Goal: Transaction & Acquisition: Purchase product/service

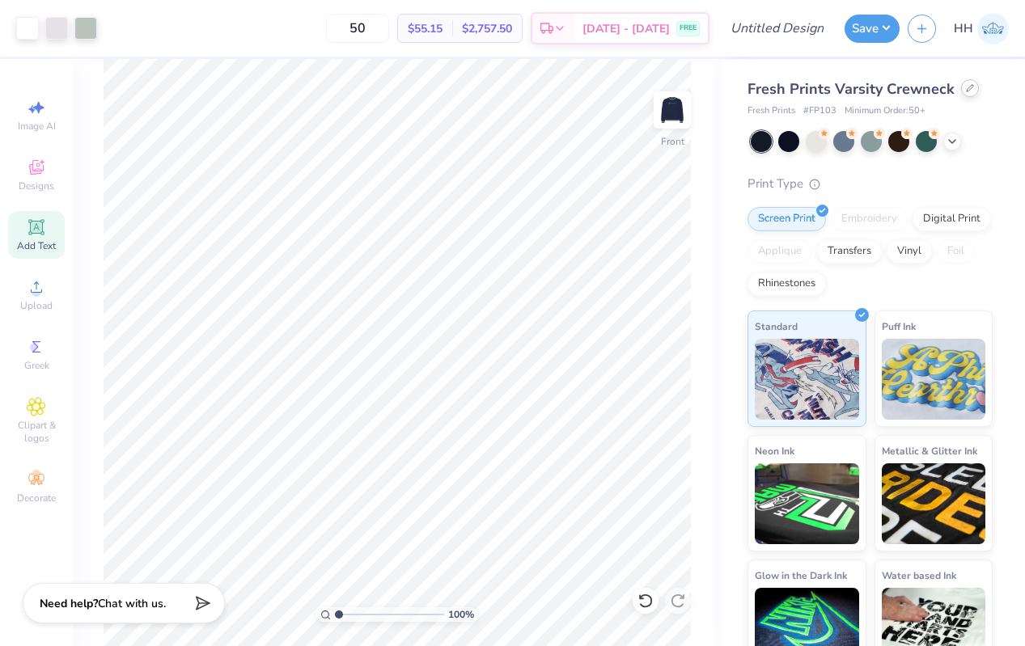
click at [967, 91] on icon at bounding box center [970, 88] width 6 height 6
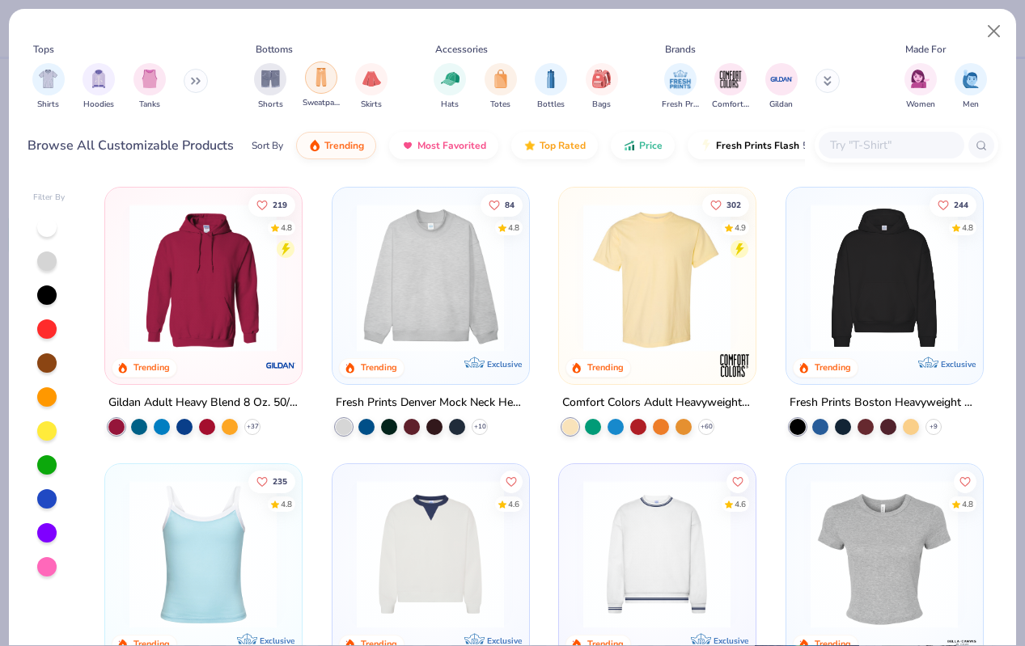
click at [317, 73] on img "filter for Sweatpants" at bounding box center [321, 77] width 18 height 19
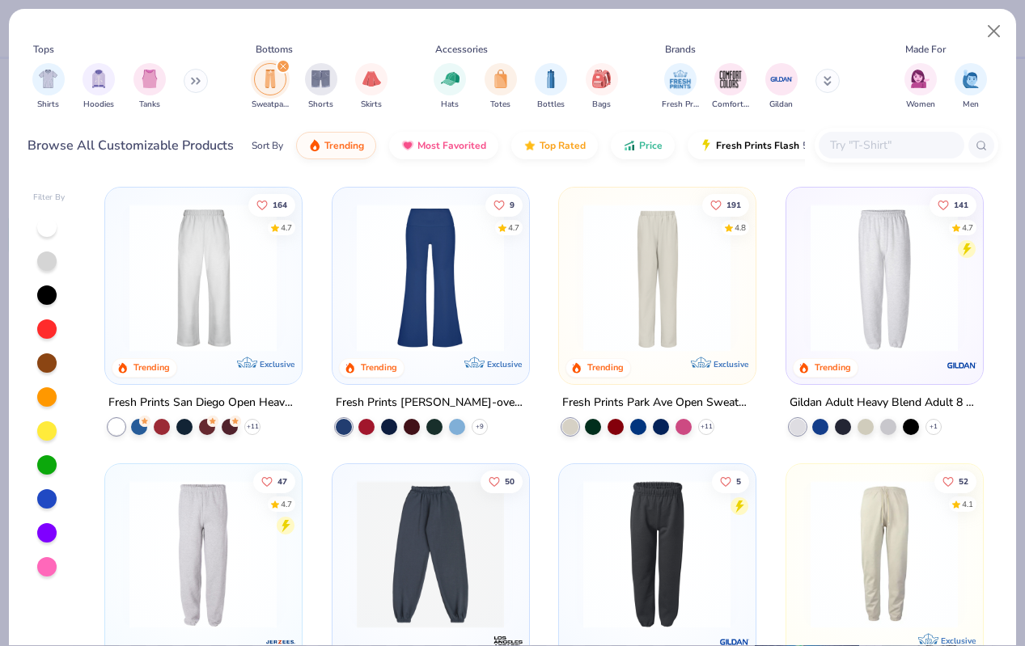
click at [239, 321] on img at bounding box center [202, 278] width 163 height 148
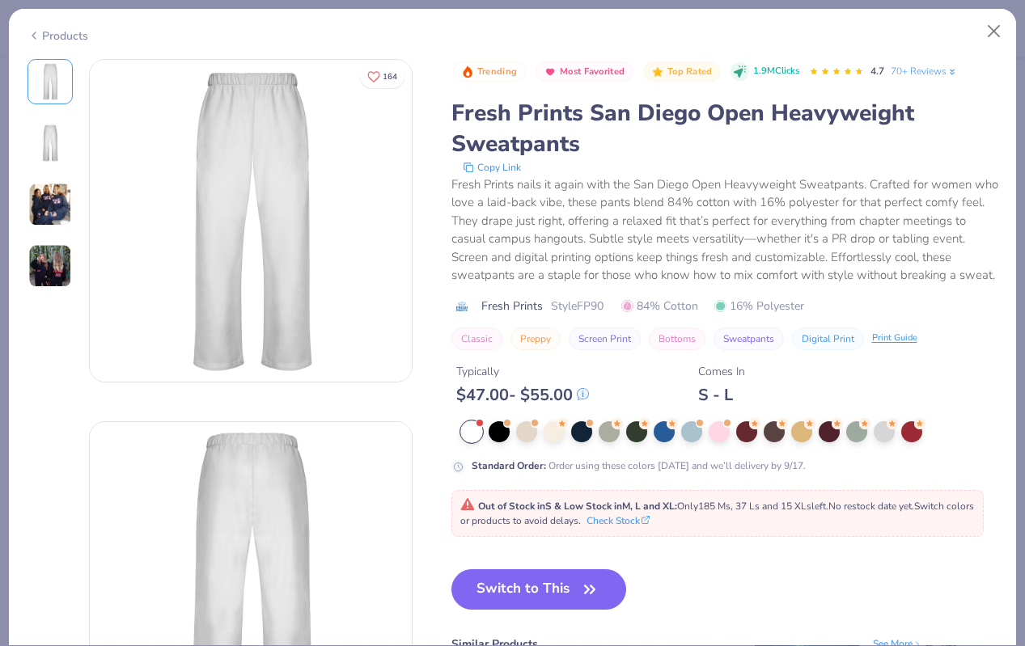
click at [477, 435] on div at bounding box center [471, 432] width 21 height 21
click at [690, 430] on div at bounding box center [691, 430] width 21 height 21
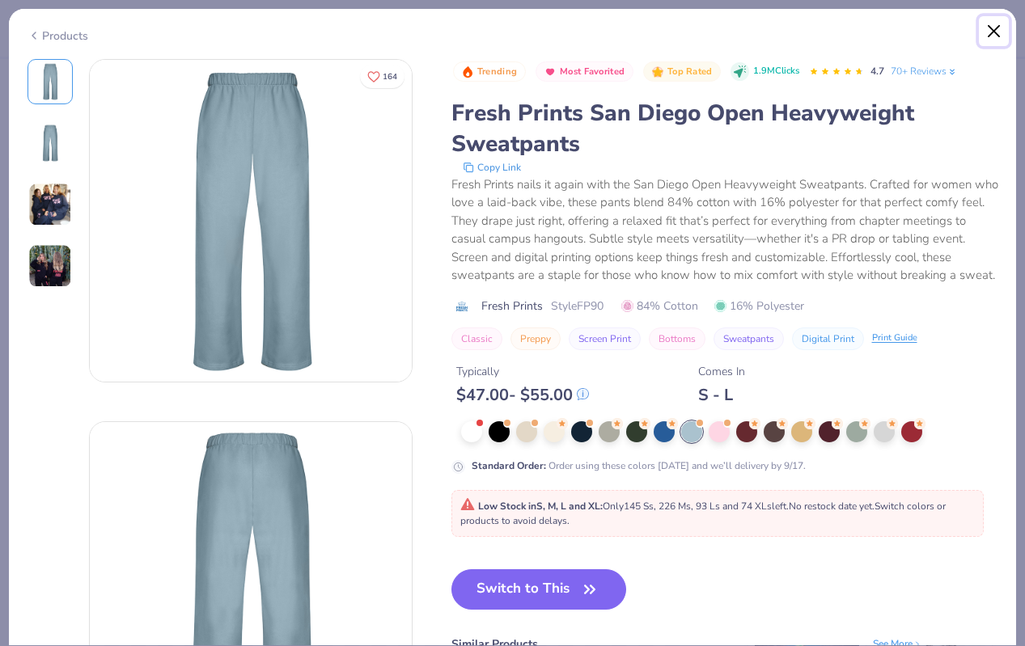
click at [983, 31] on button "Close" at bounding box center [994, 31] width 31 height 31
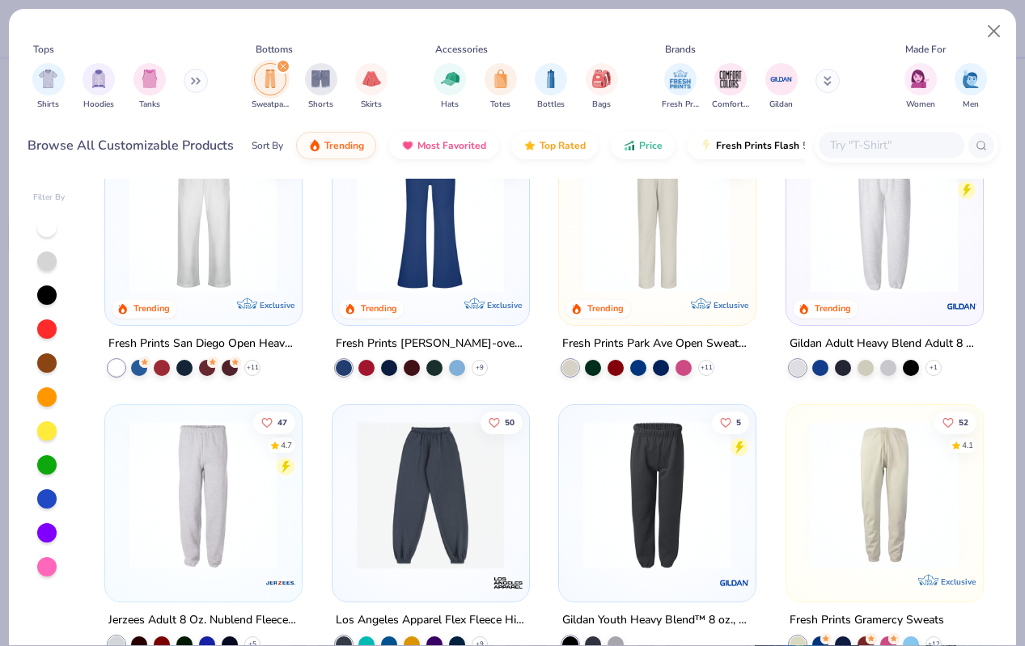
scroll to position [62, 0]
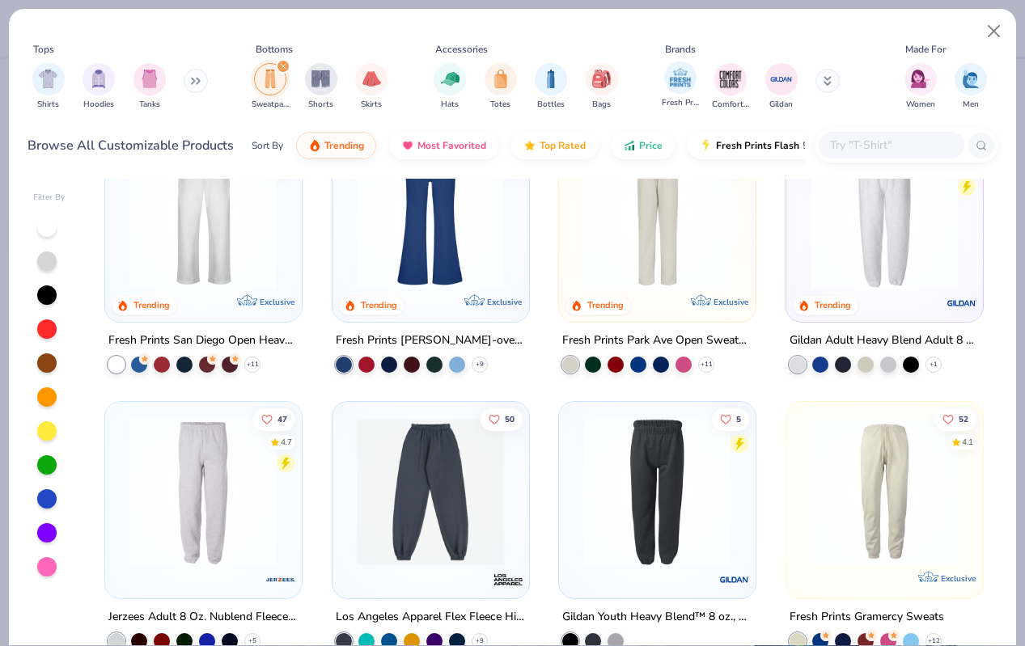
click at [662, 95] on div "Fresh Prints" at bounding box center [680, 85] width 37 height 48
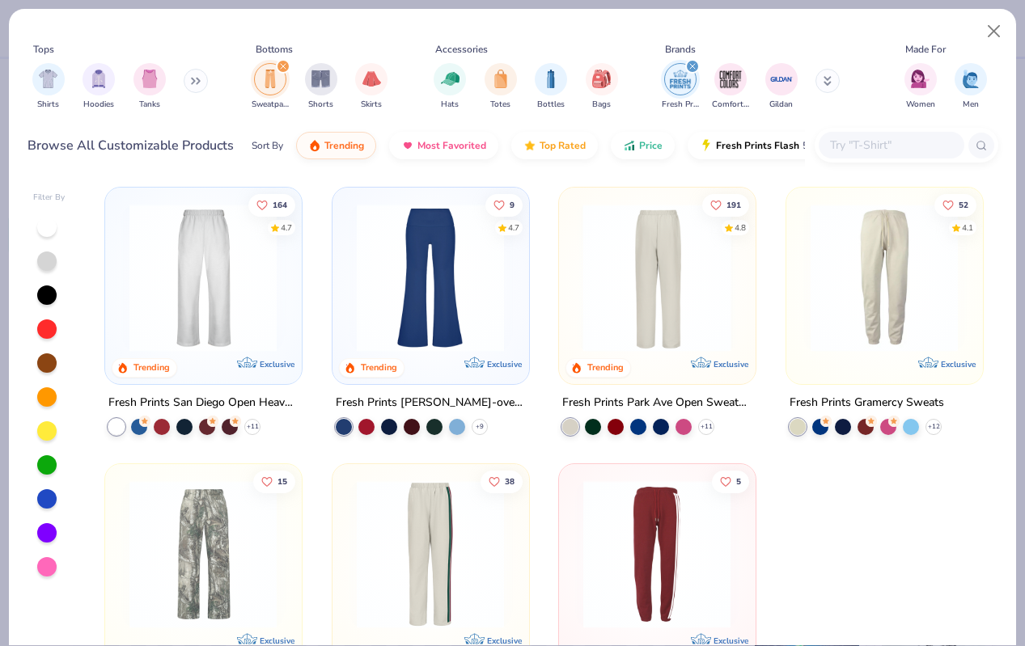
click at [706, 303] on img at bounding box center [656, 278] width 163 height 148
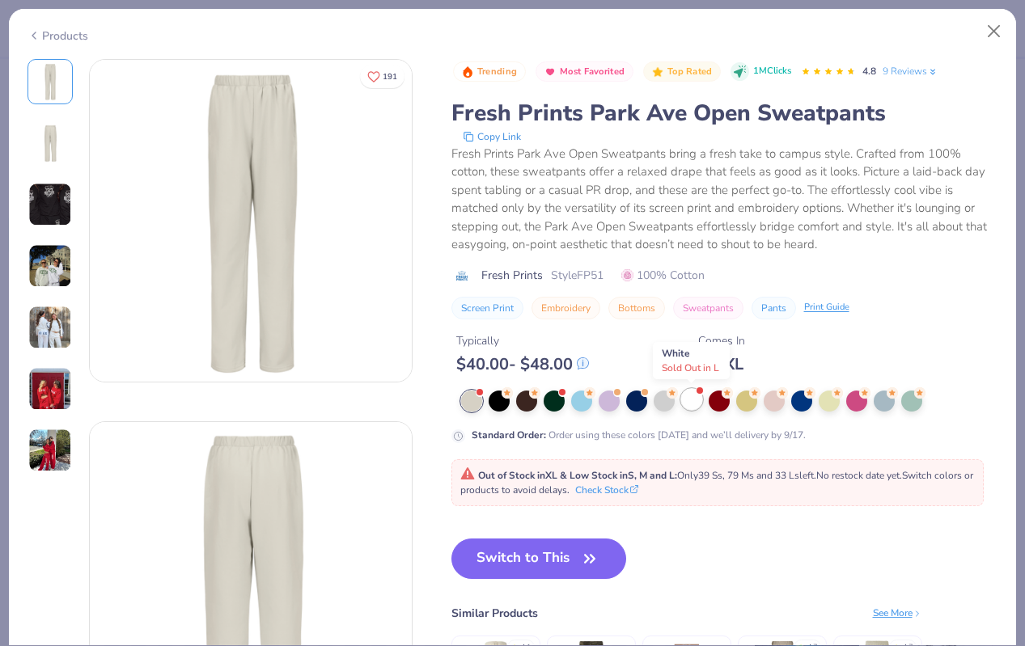
click at [691, 401] on div at bounding box center [691, 399] width 21 height 21
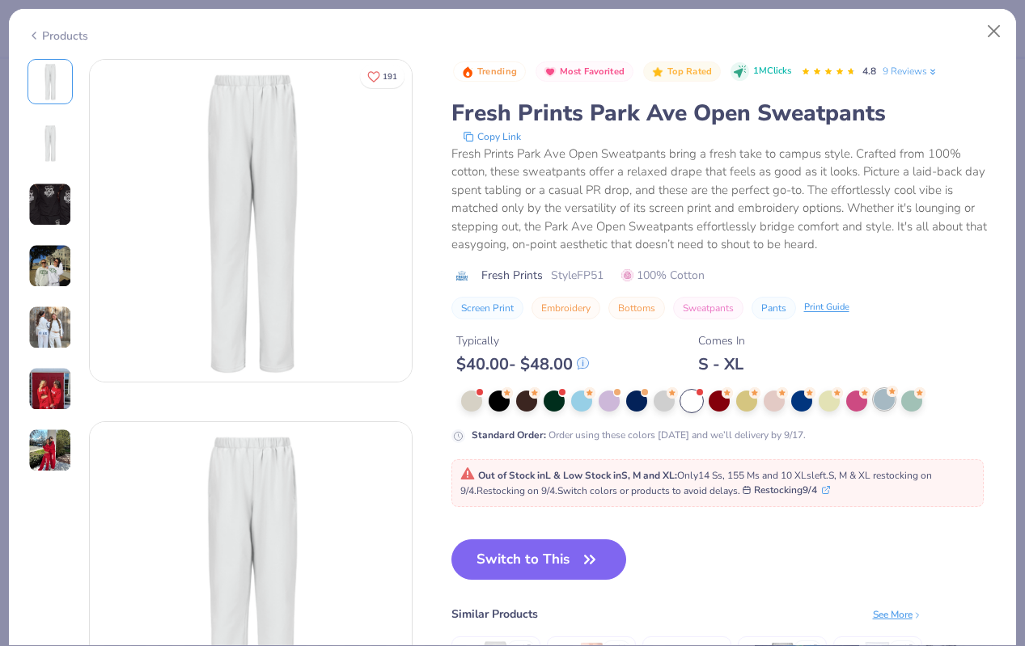
click at [891, 400] on div at bounding box center [884, 399] width 21 height 21
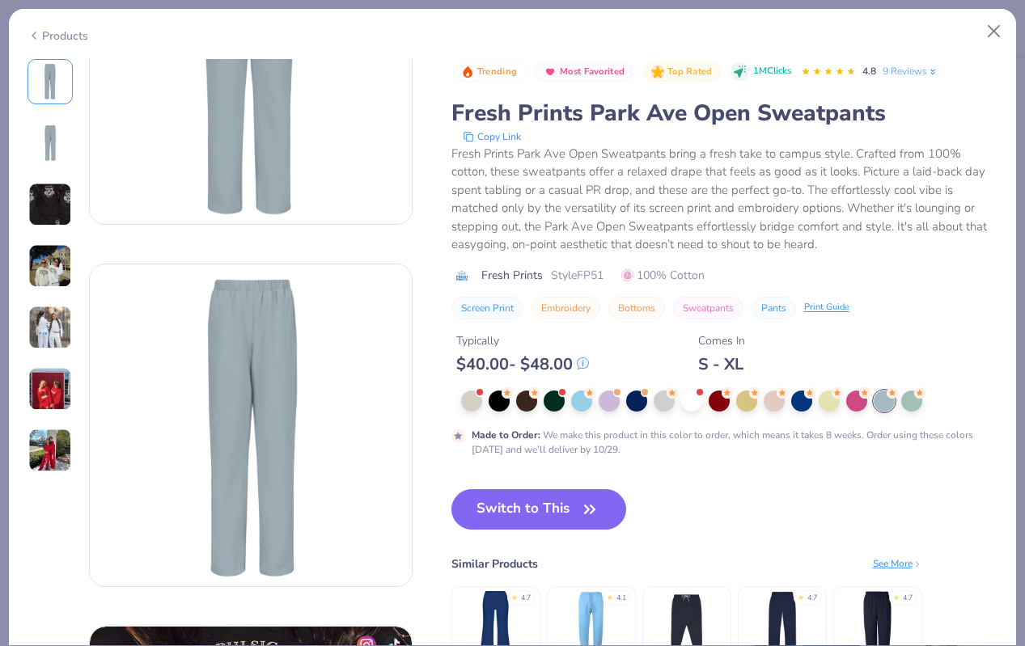
scroll to position [178, 0]
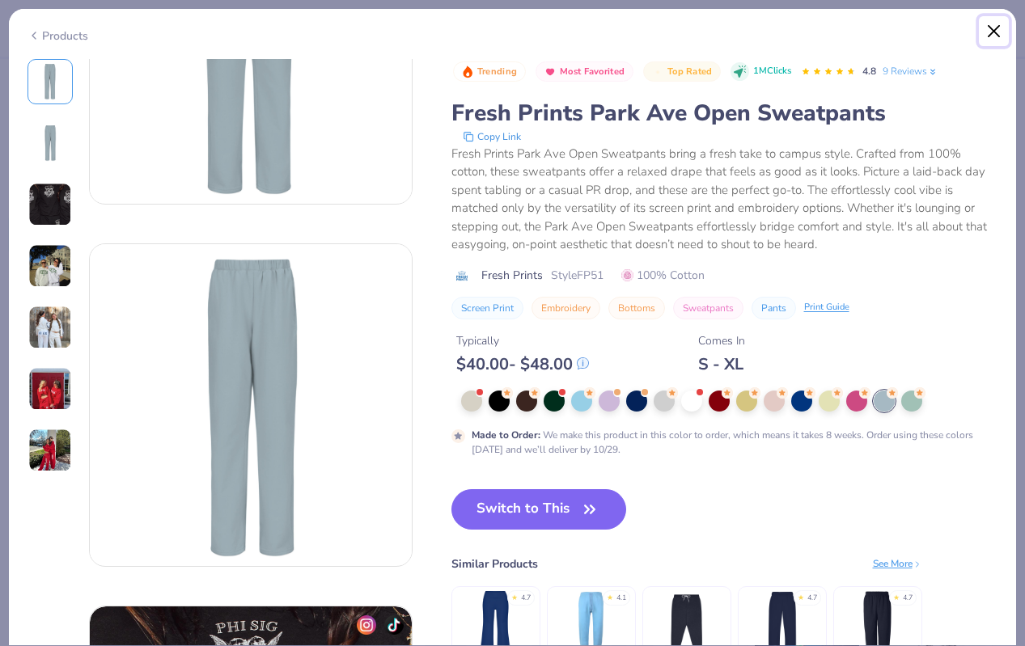
click at [989, 37] on button "Close" at bounding box center [994, 31] width 31 height 31
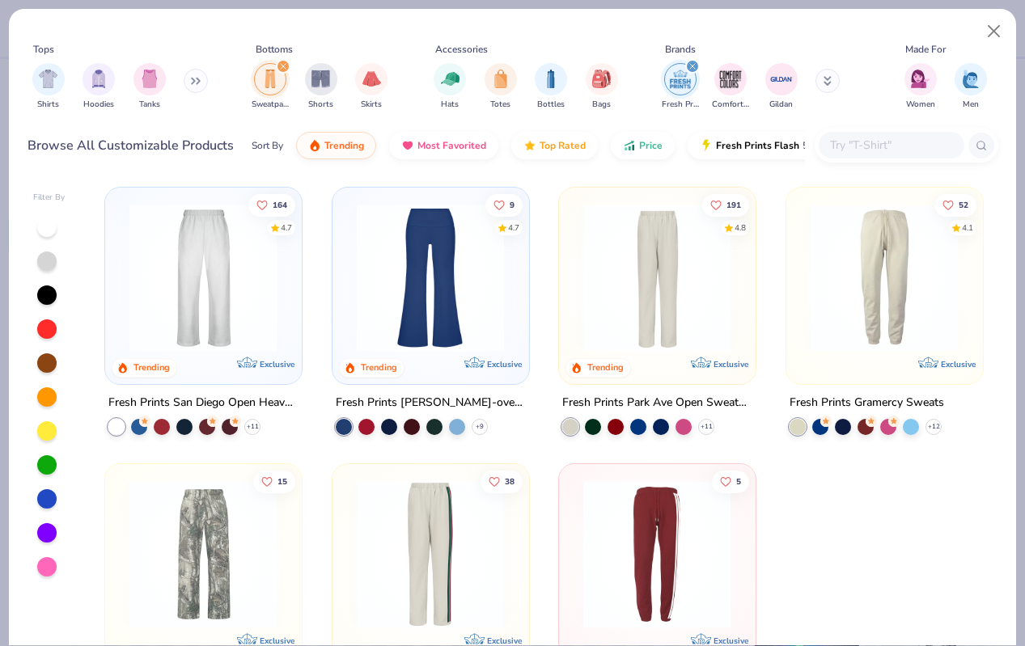
scroll to position [92, 0]
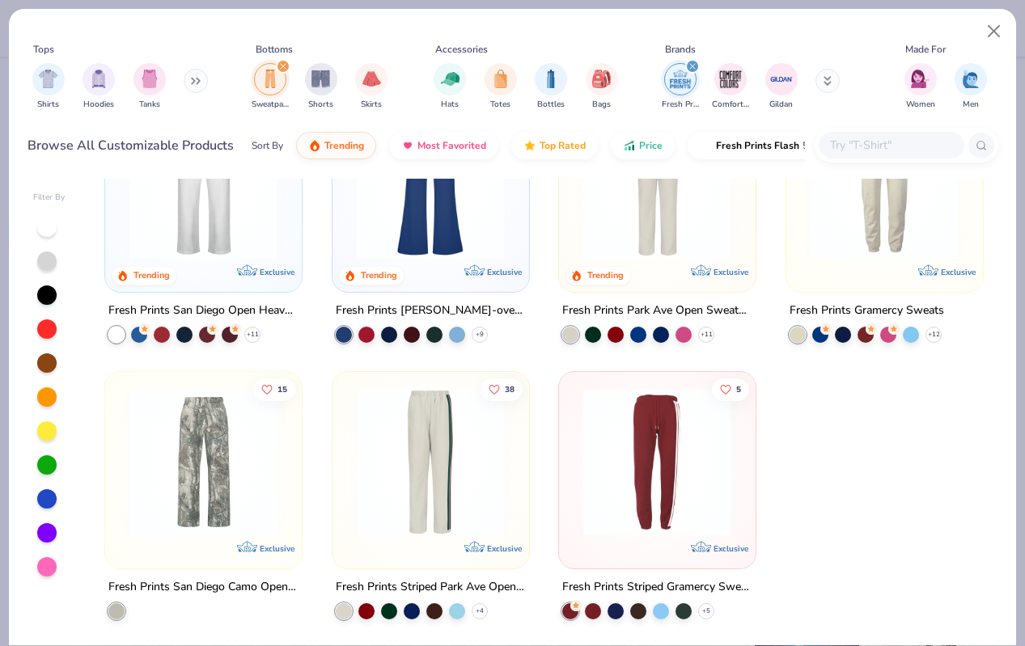
click at [417, 514] on img at bounding box center [430, 462] width 163 height 148
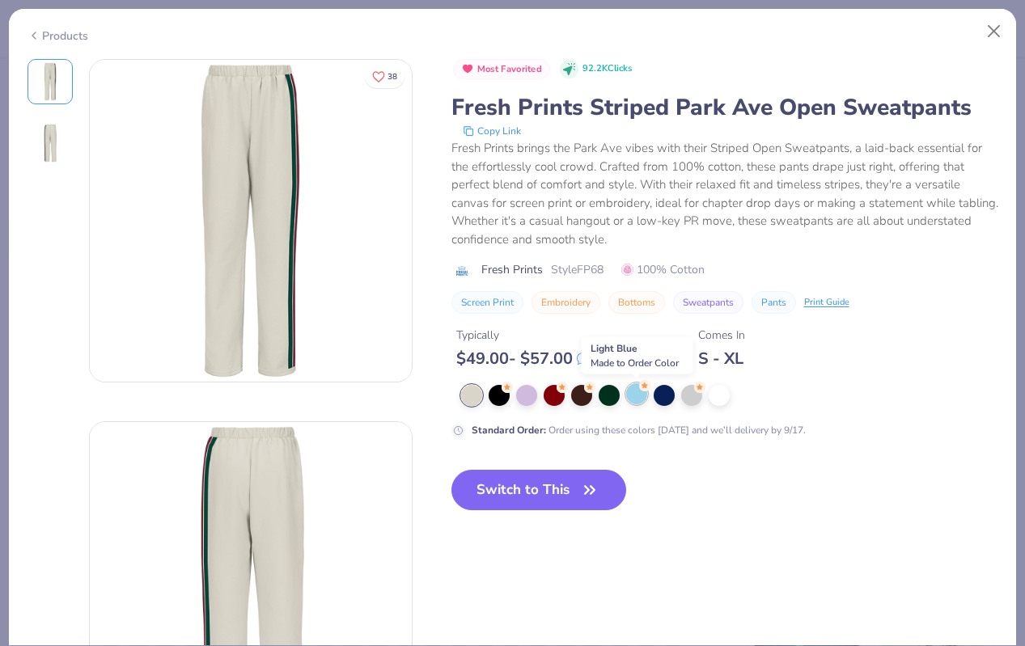
click at [626, 392] on div at bounding box center [636, 394] width 21 height 21
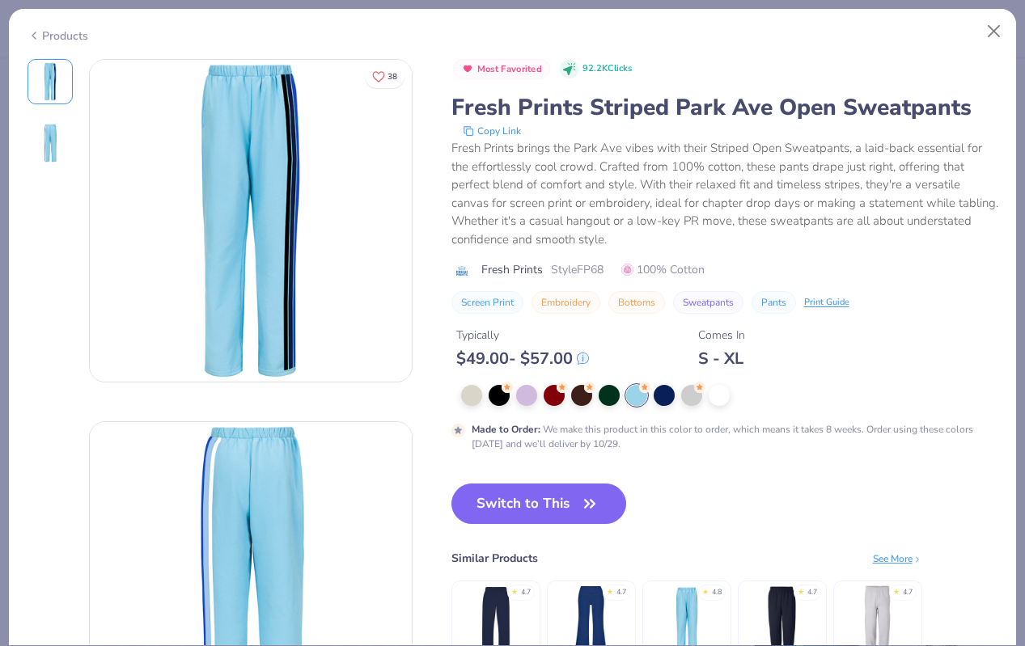
click at [56, 141] on img at bounding box center [50, 143] width 39 height 39
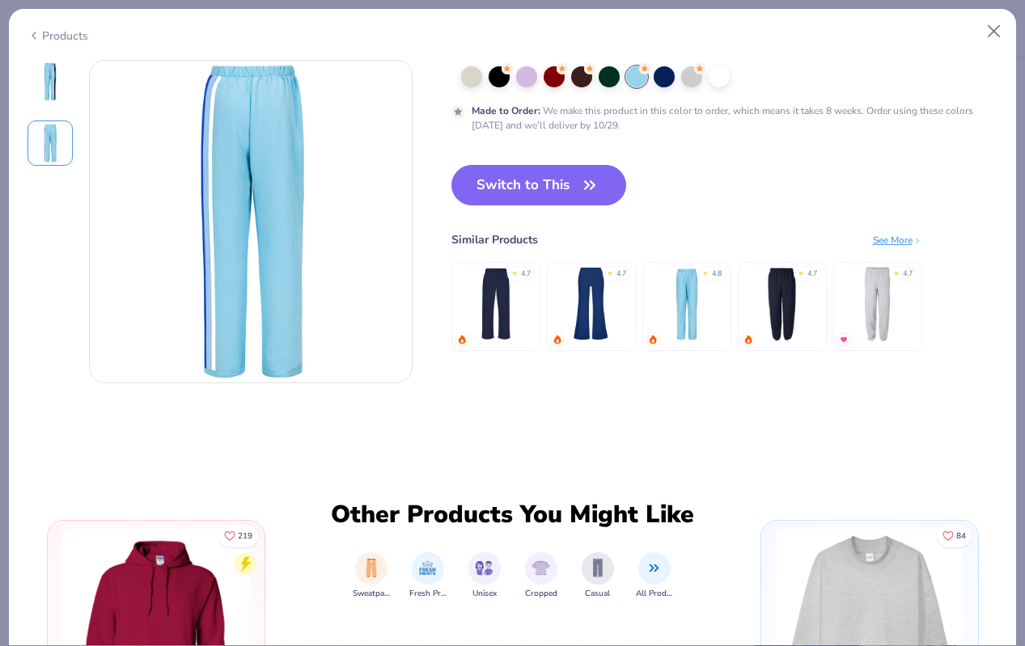
scroll to position [362, 0]
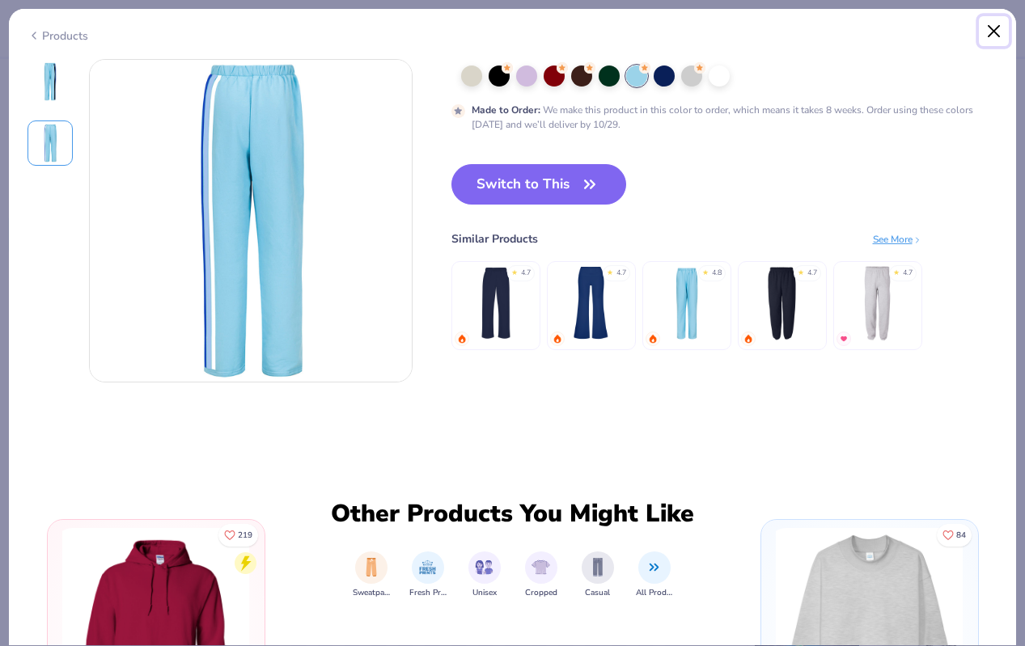
click at [994, 28] on button "Close" at bounding box center [994, 31] width 31 height 31
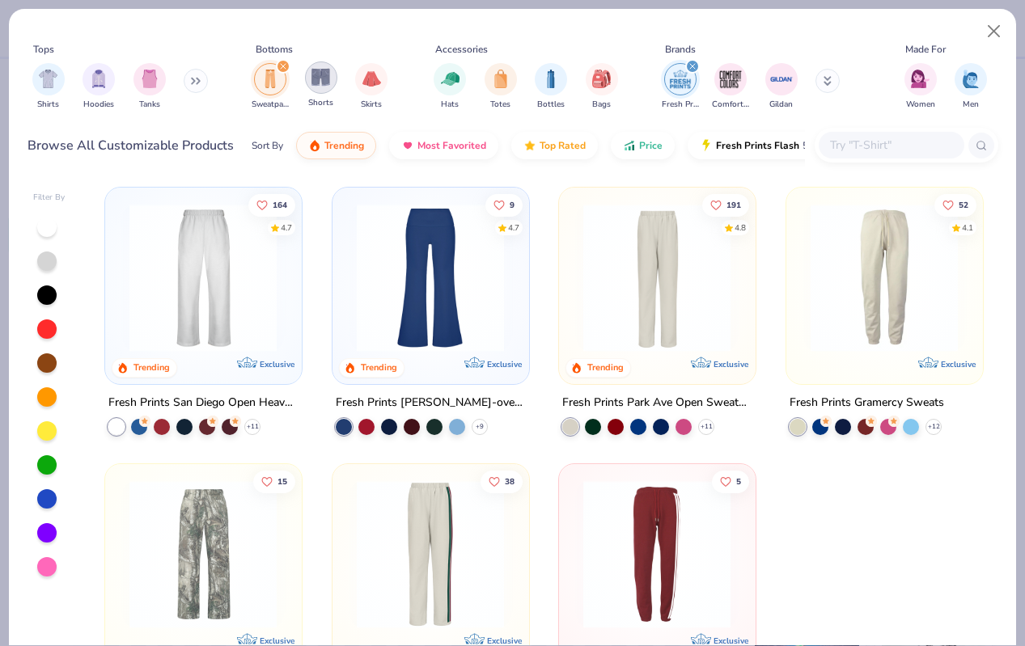
click at [323, 84] on img "filter for Shorts" at bounding box center [320, 77] width 19 height 19
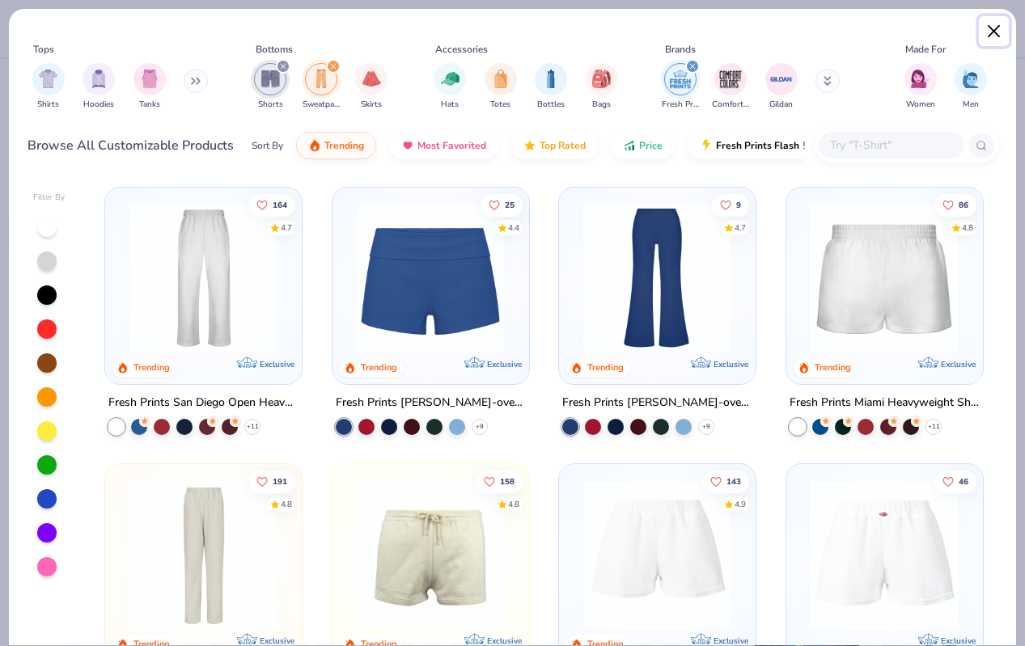
click at [989, 30] on button "Close" at bounding box center [994, 31] width 31 height 31
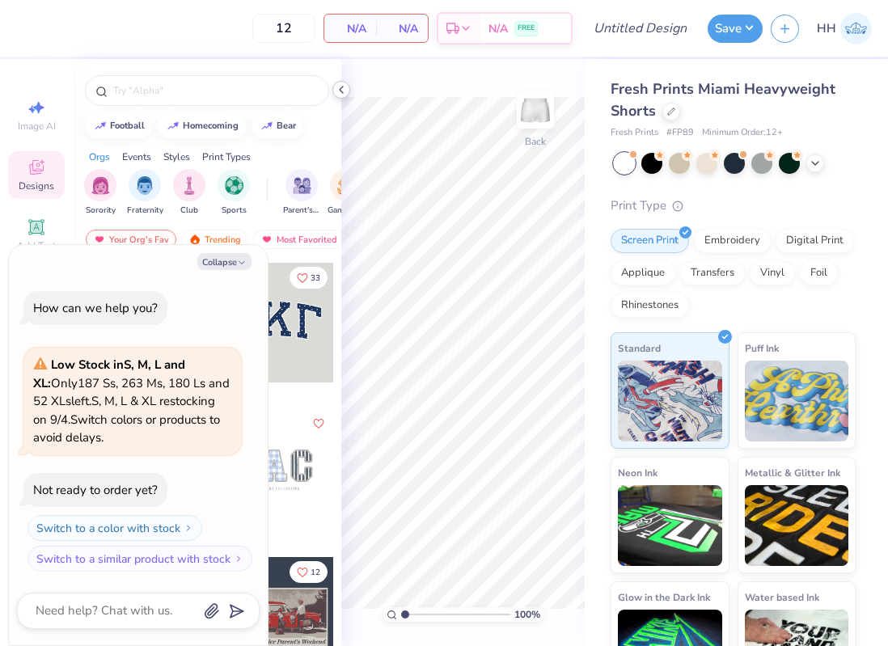
click at [343, 84] on icon at bounding box center [341, 89] width 13 height 13
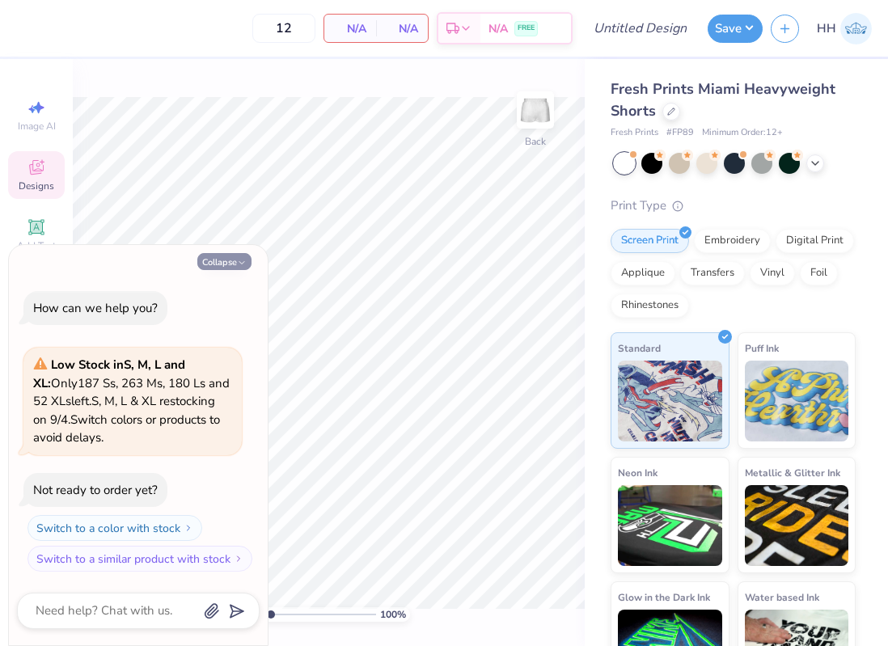
click at [244, 261] on icon "button" at bounding box center [242, 263] width 10 height 10
type textarea "x"
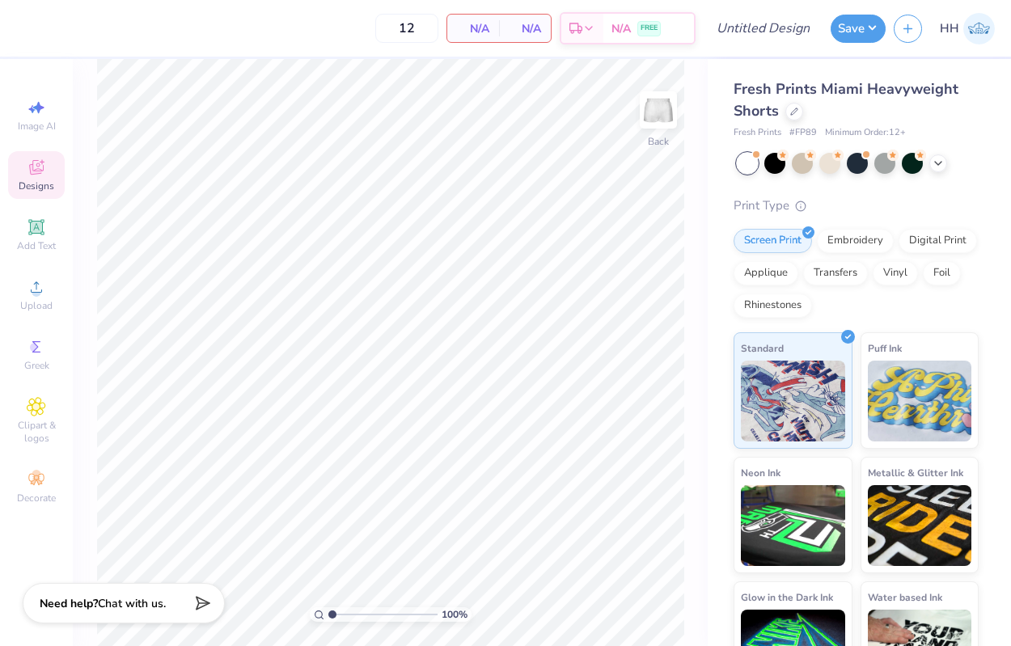
click at [888, 32] on img at bounding box center [980, 29] width 32 height 32
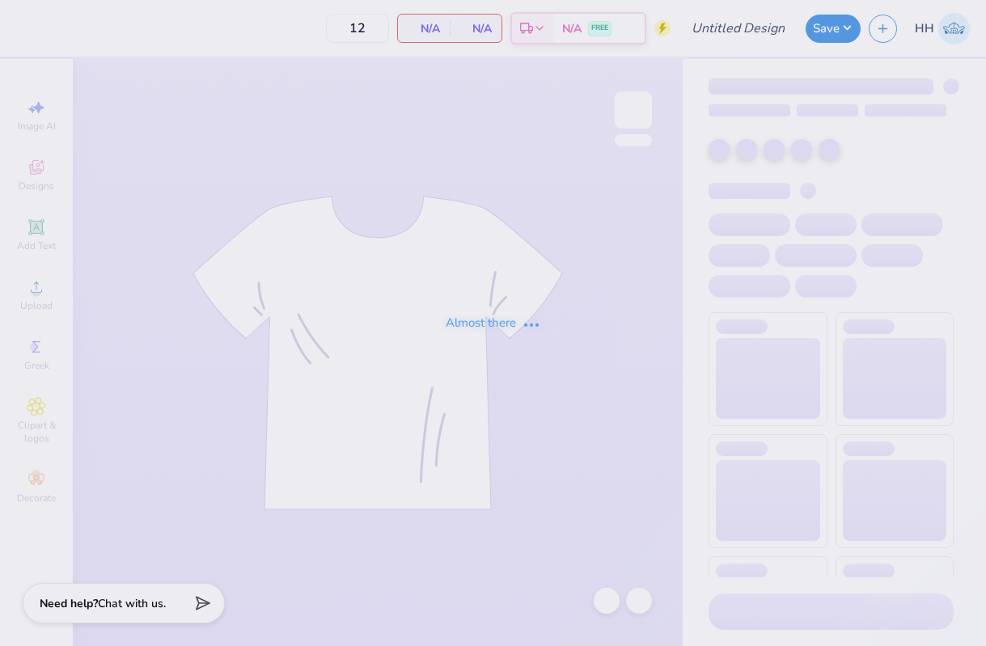
type input "KKG Patch Royal Blue"
type input "100"
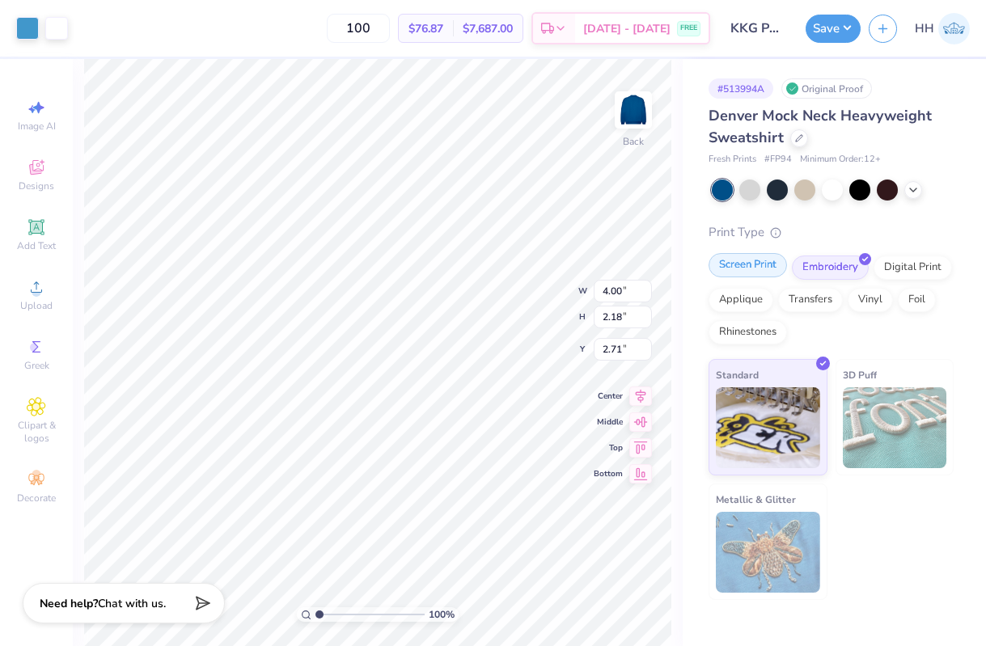
click at [755, 268] on div "Screen Print" at bounding box center [748, 265] width 78 height 24
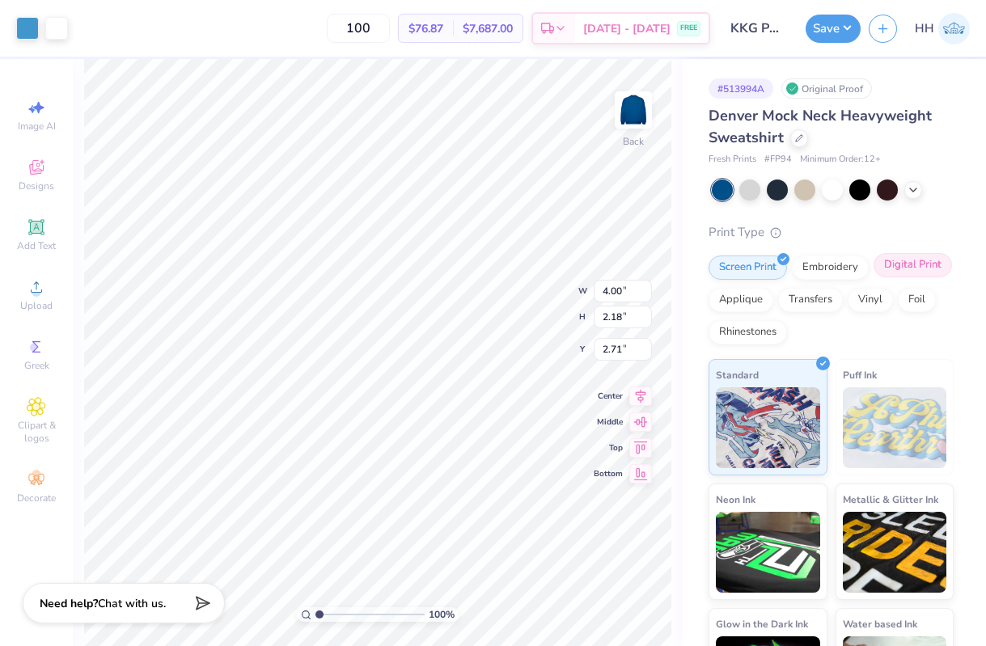
click at [896, 266] on div "Digital Print" at bounding box center [913, 265] width 78 height 24
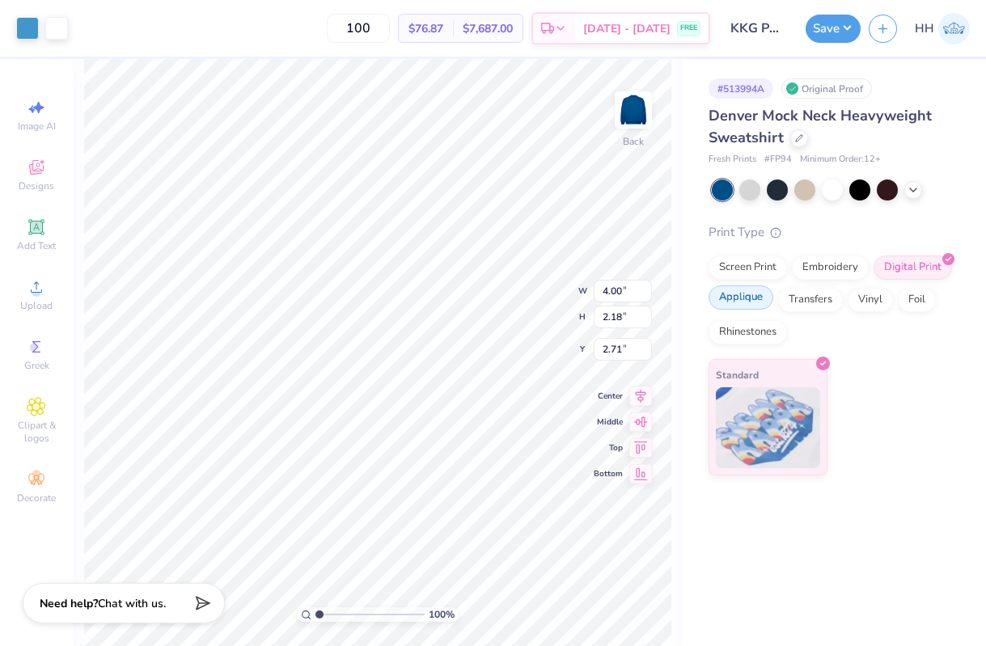
click at [731, 299] on div "Applique" at bounding box center [741, 298] width 65 height 24
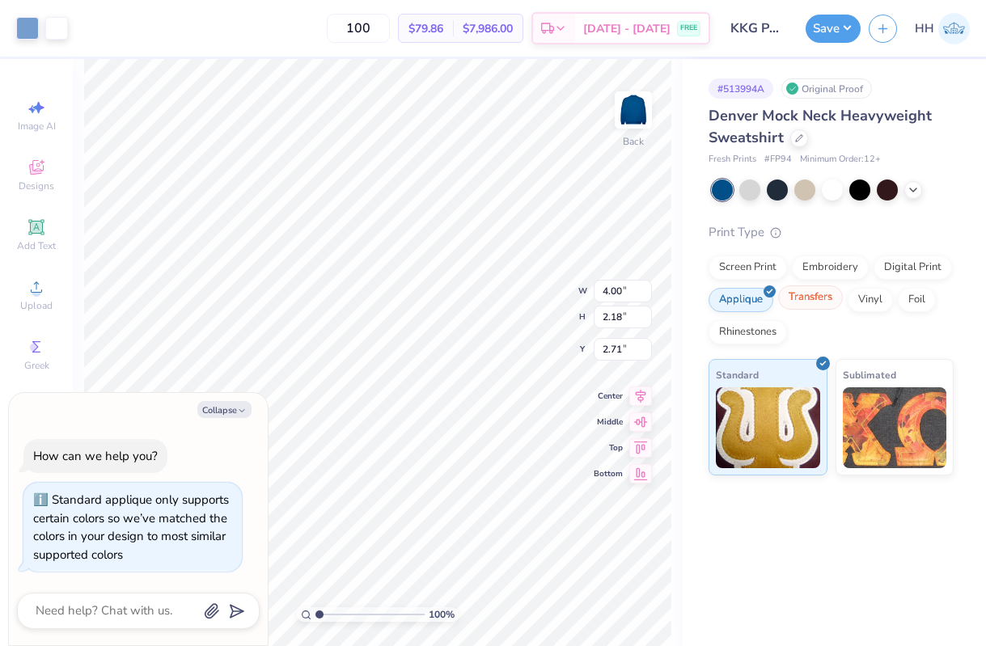
click at [795, 300] on div "Transfers" at bounding box center [810, 298] width 65 height 24
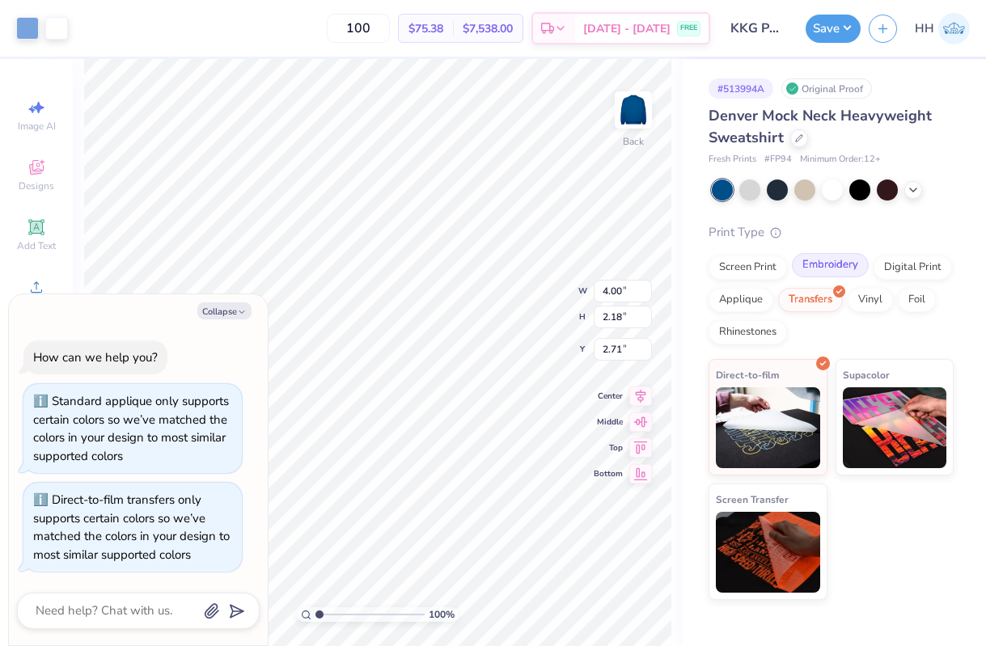
click at [836, 267] on div "Embroidery" at bounding box center [830, 265] width 77 height 24
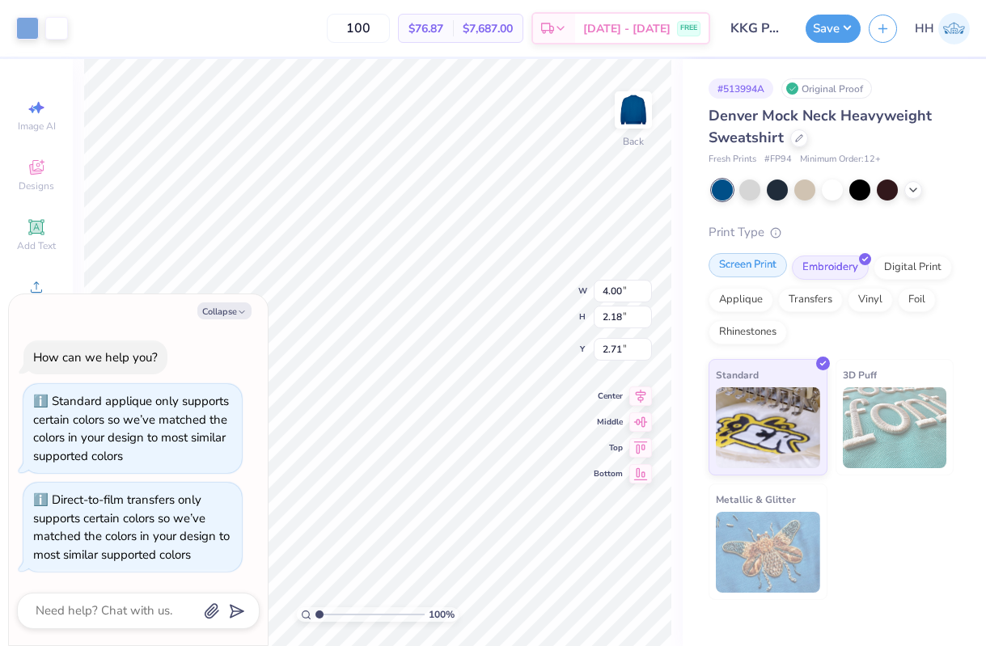
click at [765, 273] on div "Screen Print" at bounding box center [748, 265] width 78 height 24
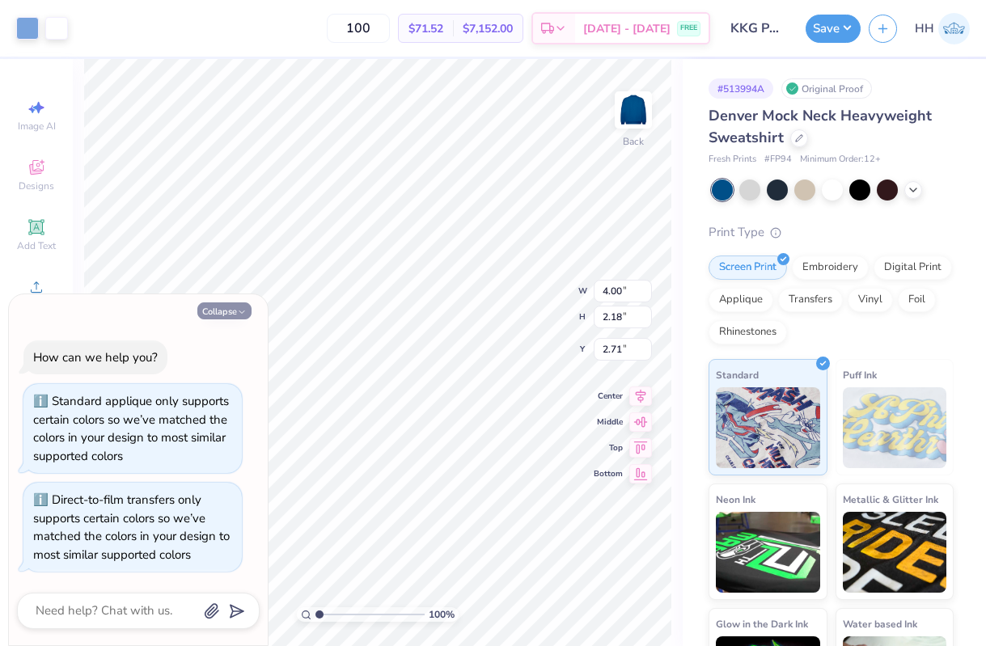
click at [239, 311] on polyline "button" at bounding box center [241, 312] width 5 height 2
type textarea "x"
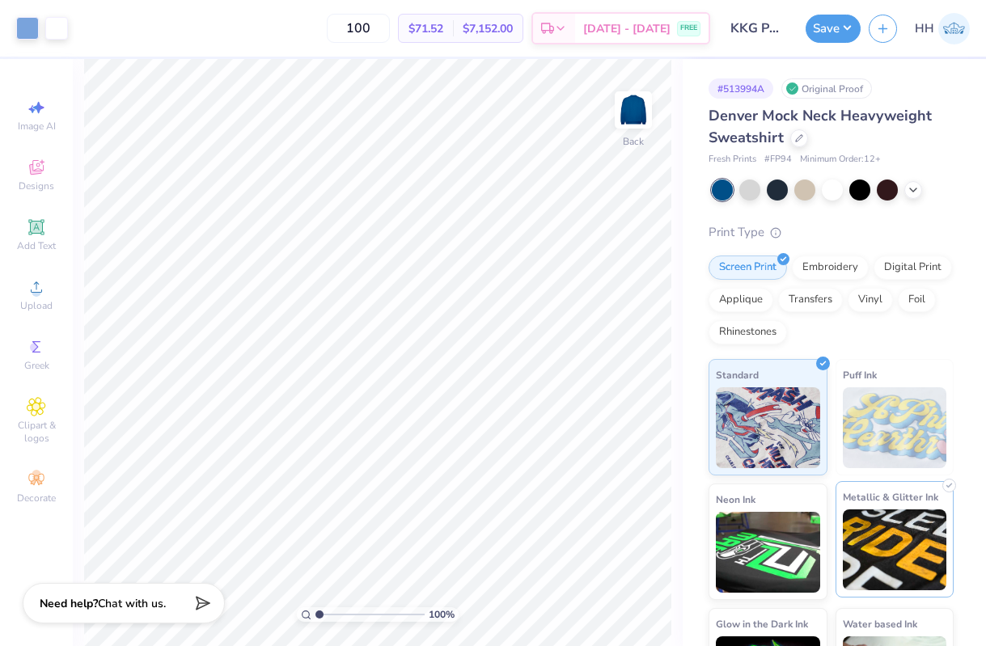
scroll to position [78, 0]
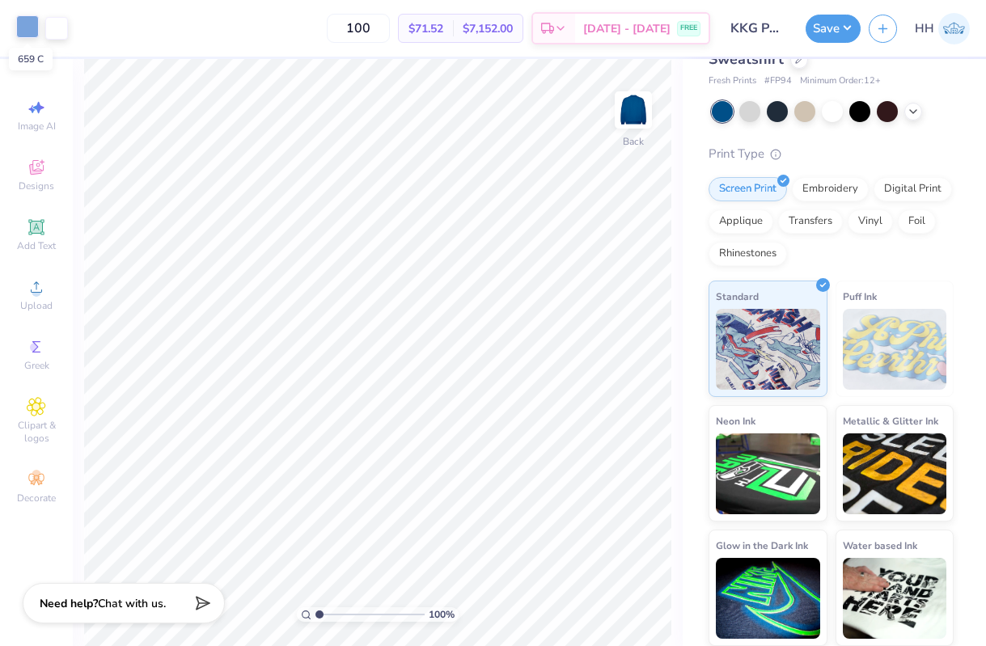
click at [29, 33] on div at bounding box center [27, 26] width 23 height 23
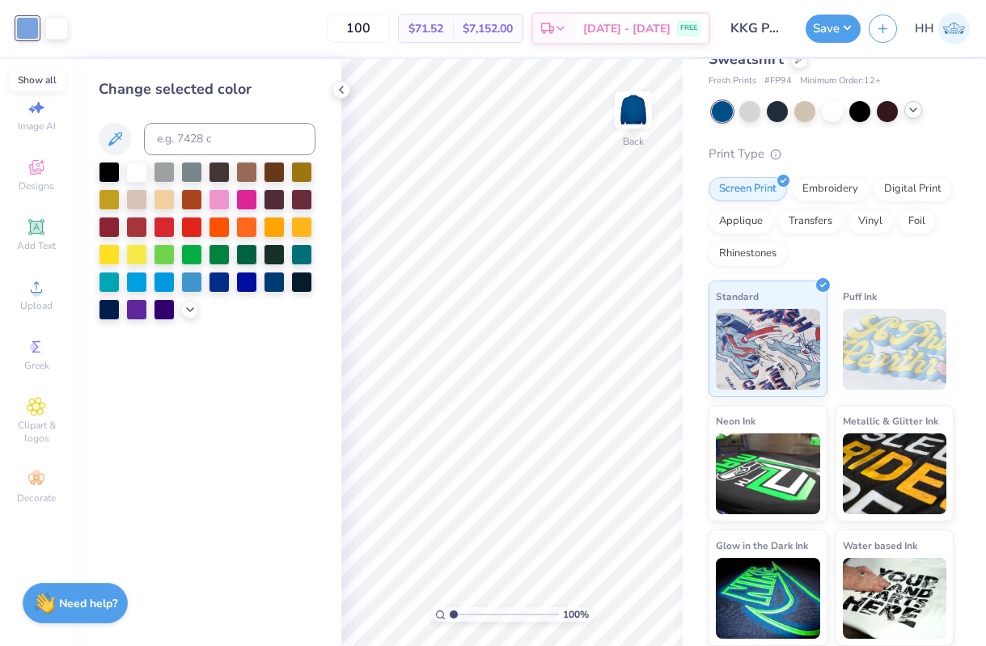
click at [913, 108] on icon at bounding box center [913, 110] width 13 height 13
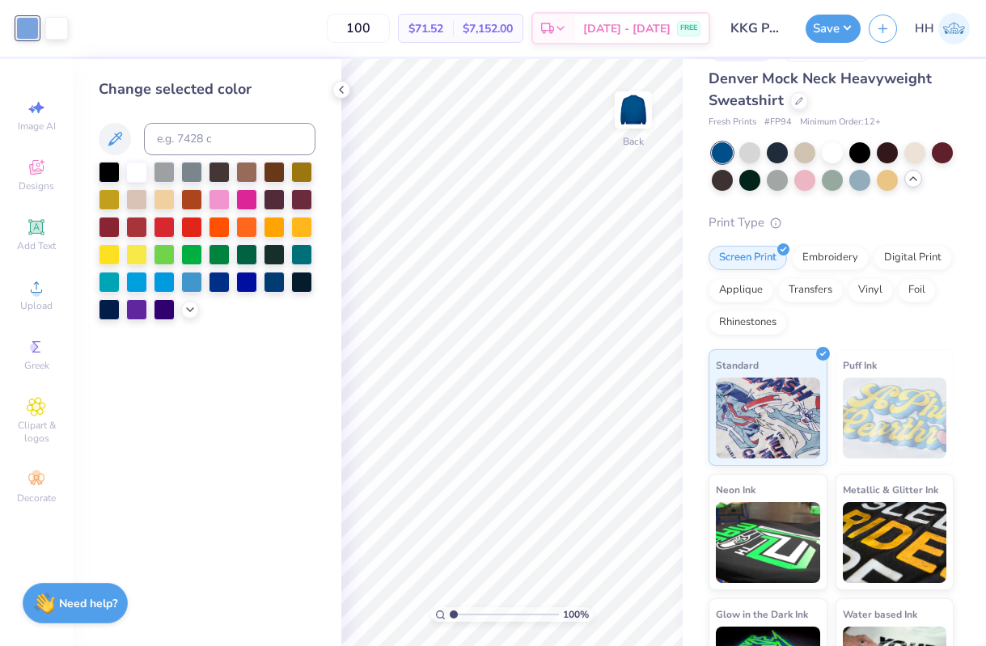
scroll to position [36, 0]
